Goal: Task Accomplishment & Management: Complete application form

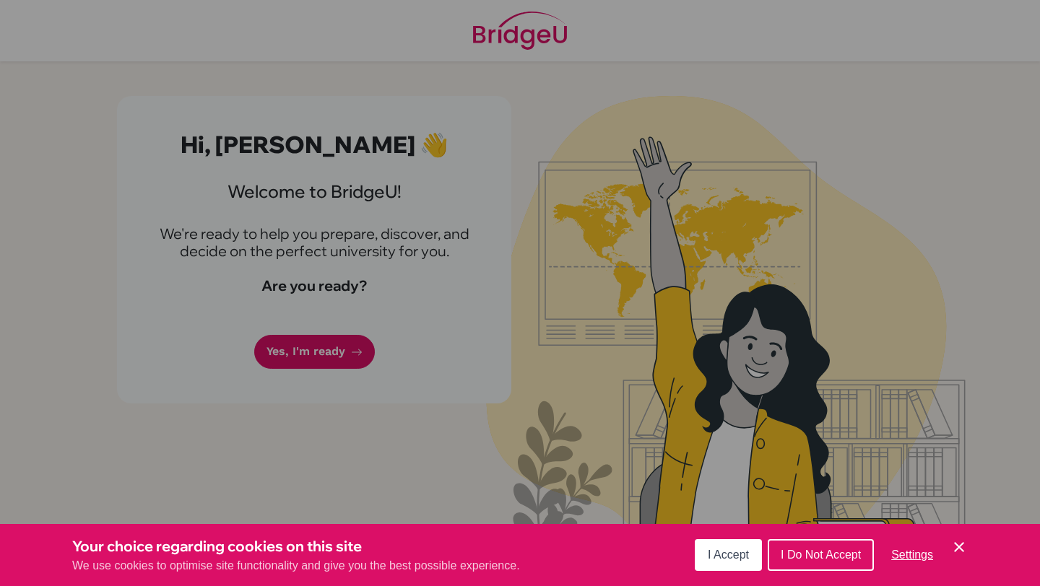
click at [732, 552] on span "I Accept" at bounding box center [728, 555] width 41 height 12
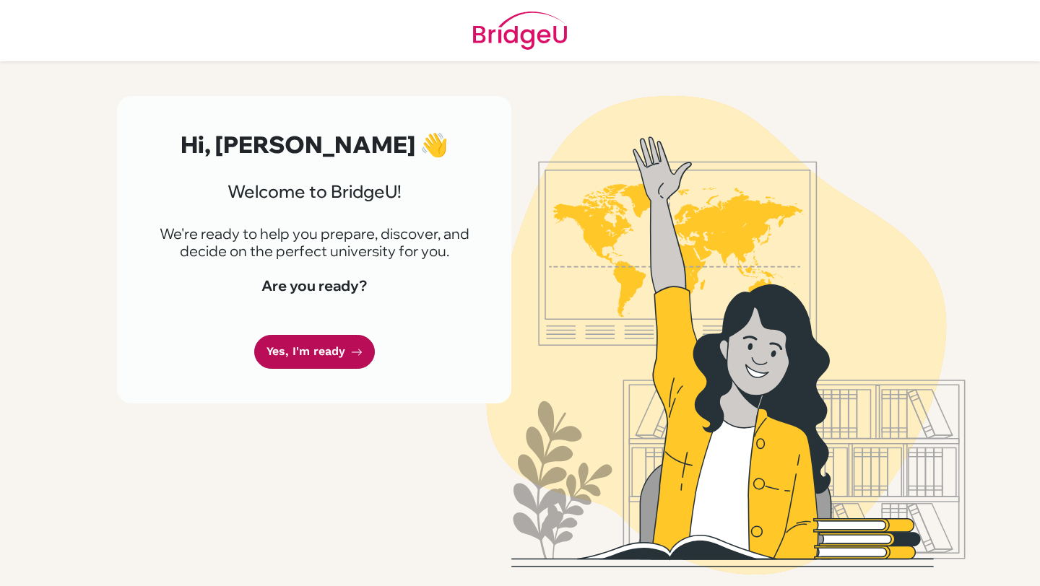
click at [316, 349] on link "Yes, I'm ready" at bounding box center [314, 352] width 121 height 34
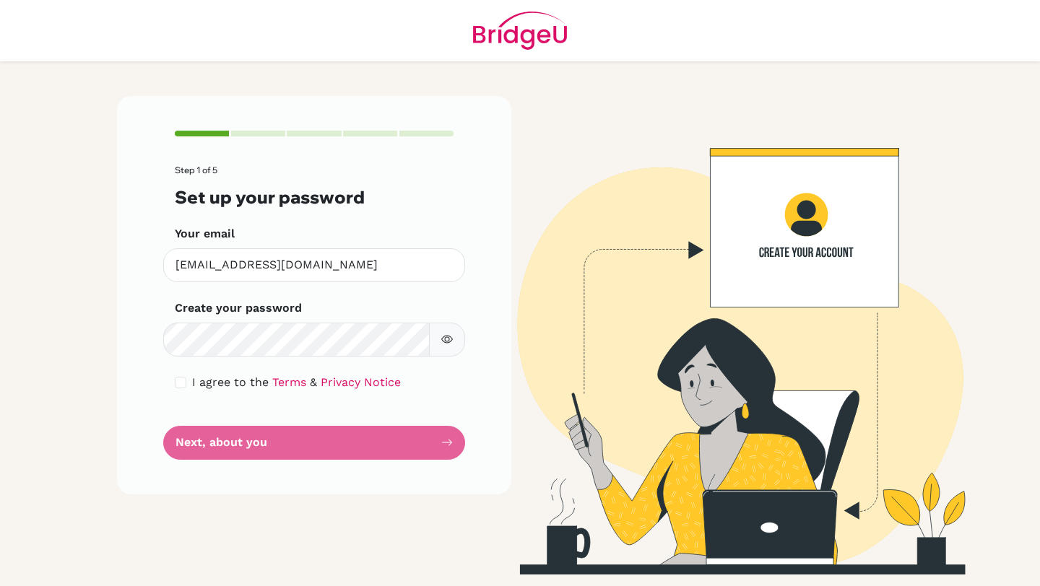
click at [195, 378] on span "I agree to the" at bounding box center [230, 383] width 77 height 14
click at [183, 381] on input "checkbox" at bounding box center [181, 383] width 12 height 12
checkbox input "true"
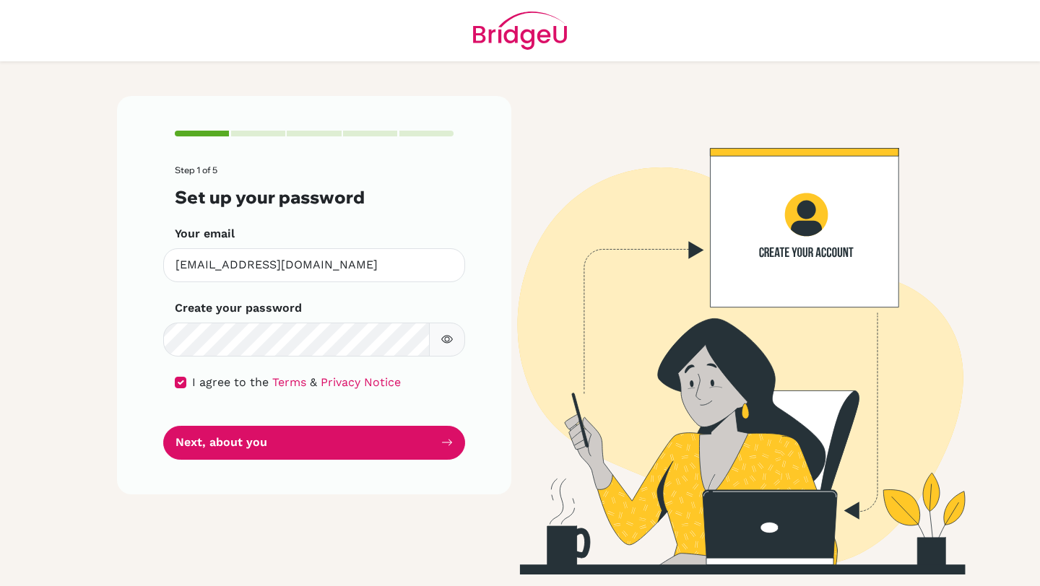
click at [446, 334] on icon "button" at bounding box center [447, 340] width 12 height 12
click at [444, 337] on icon "button" at bounding box center [446, 339] width 10 height 9
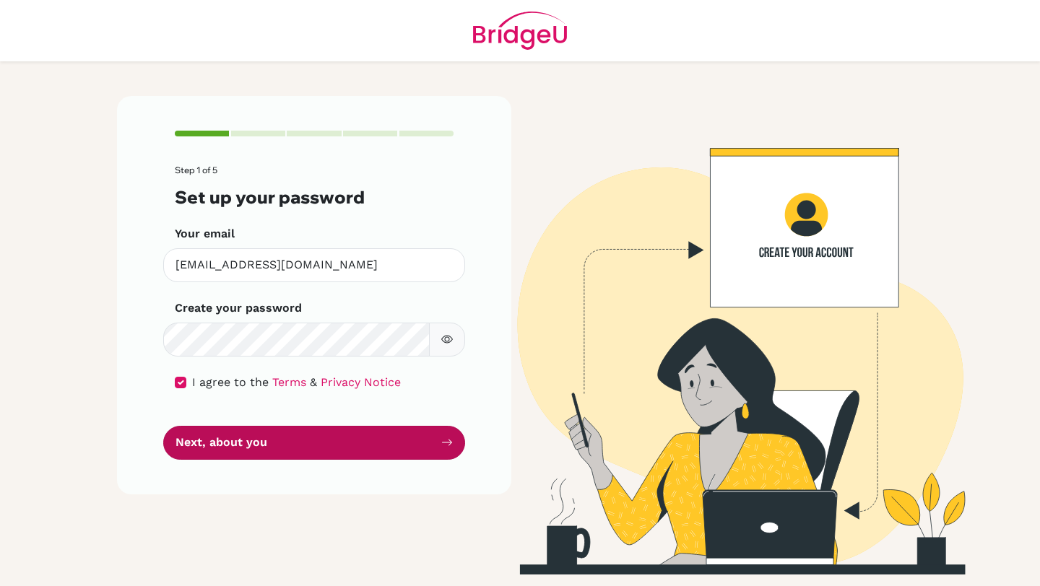
click at [373, 442] on button "Next, about you" at bounding box center [314, 443] width 302 height 34
